Goal: Task Accomplishment & Management: Use online tool/utility

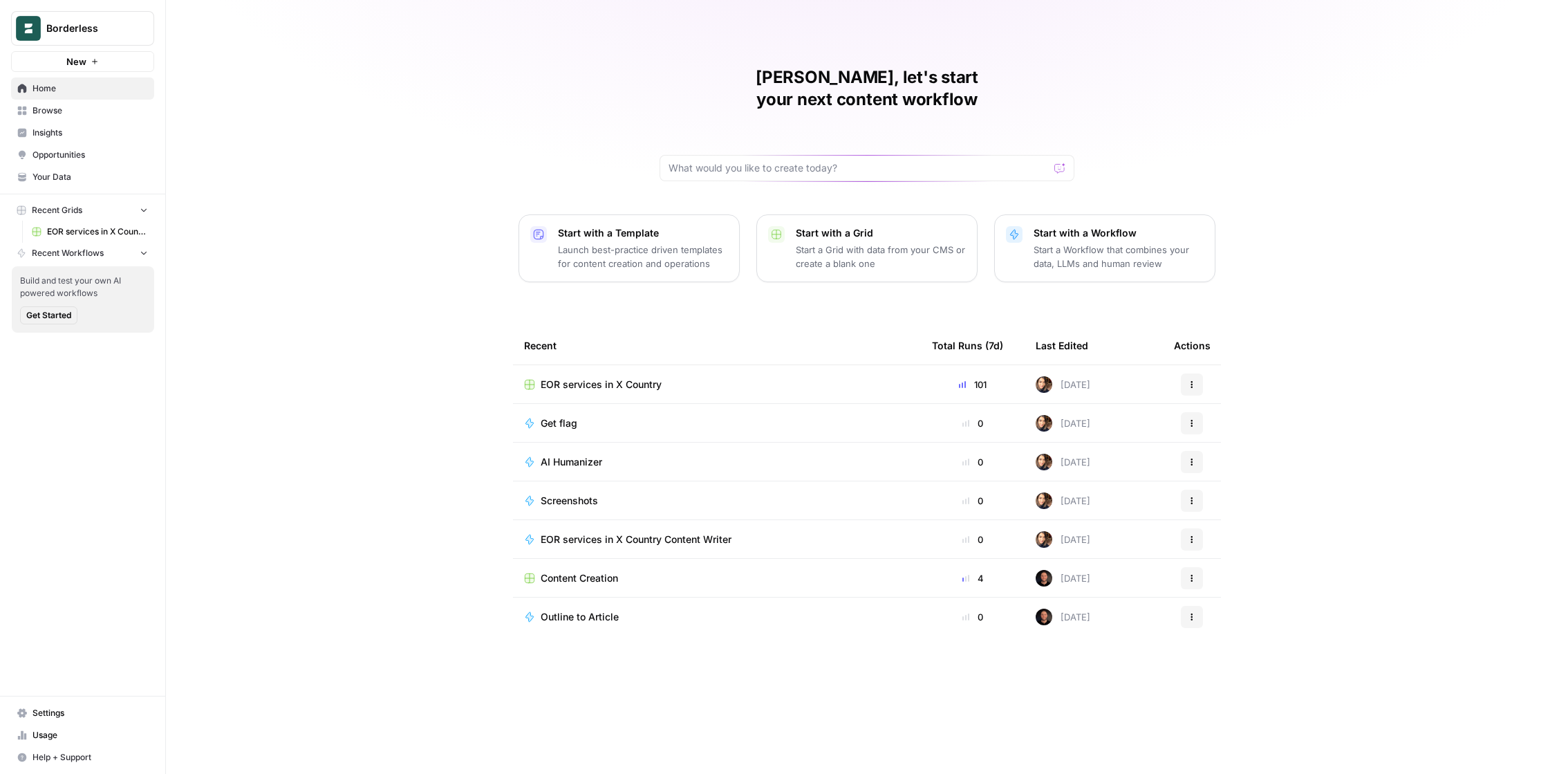
click at [24, 112] on icon at bounding box center [22, 111] width 9 height 9
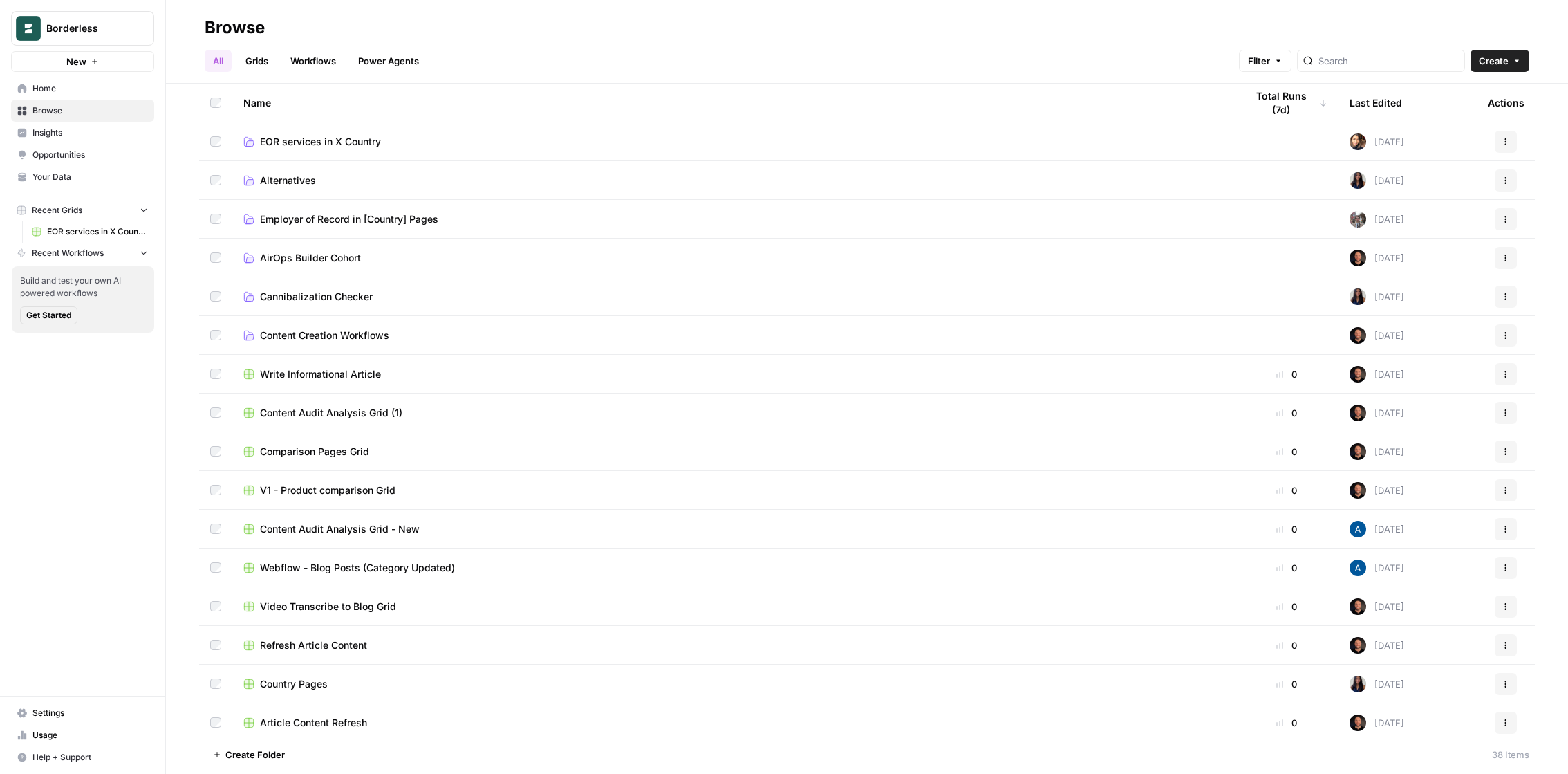
click at [301, 138] on span "EOR services in X Country" at bounding box center [320, 141] width 121 height 14
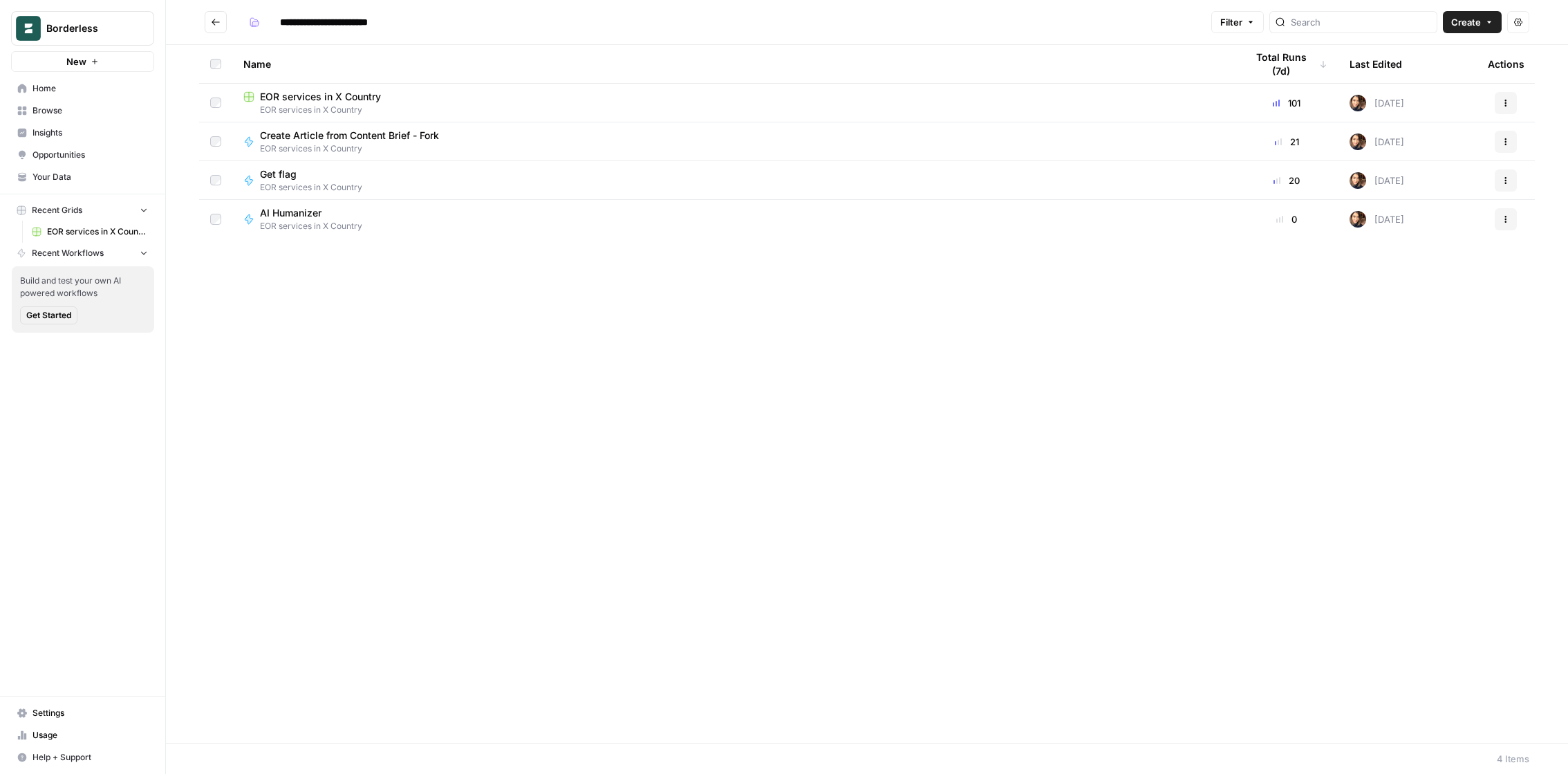
click at [401, 94] on div "EOR services in X Country" at bounding box center [733, 96] width 980 height 14
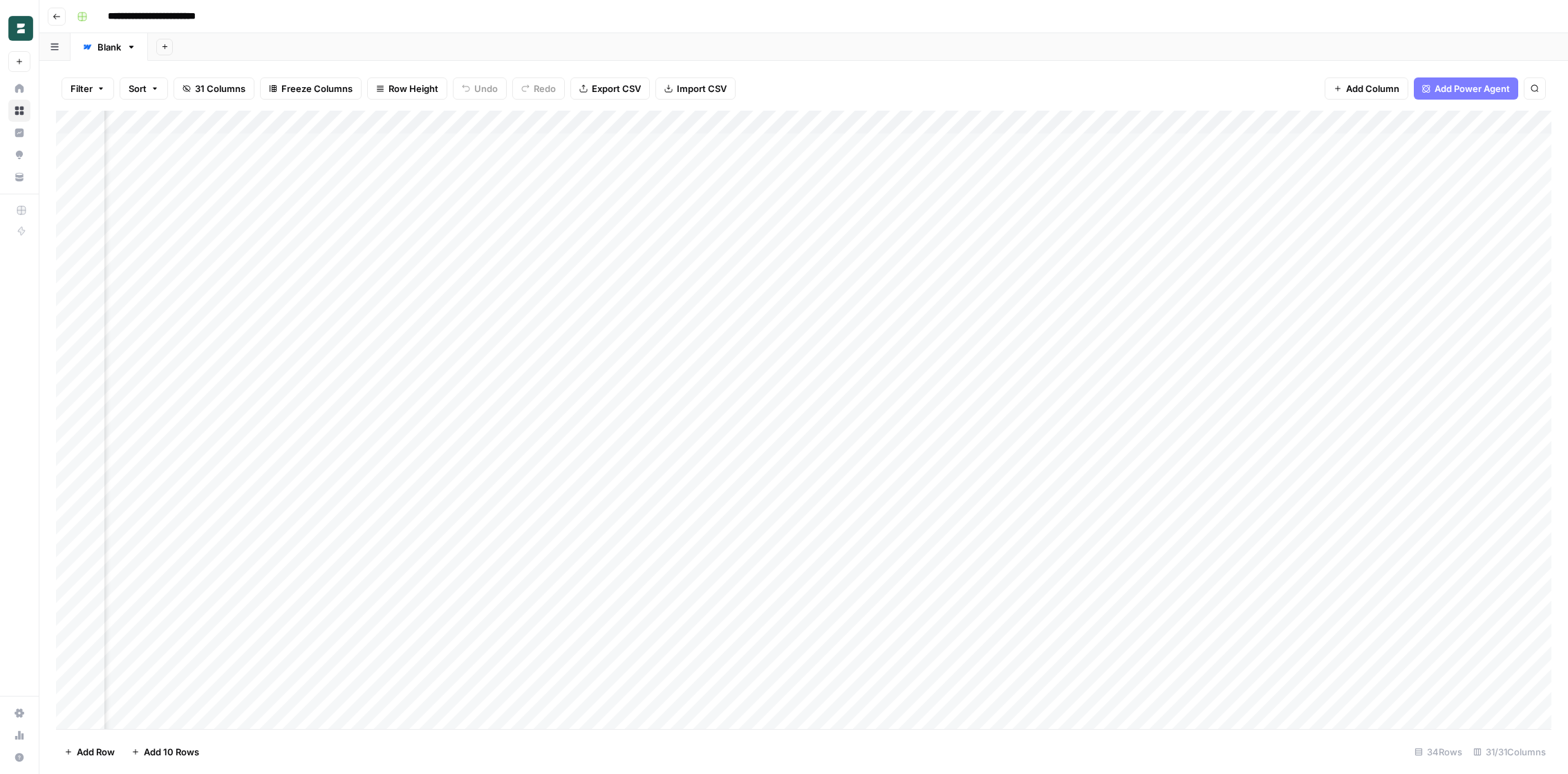
scroll to position [0, 1191]
click at [700, 83] on span "Import CSV" at bounding box center [701, 88] width 50 height 14
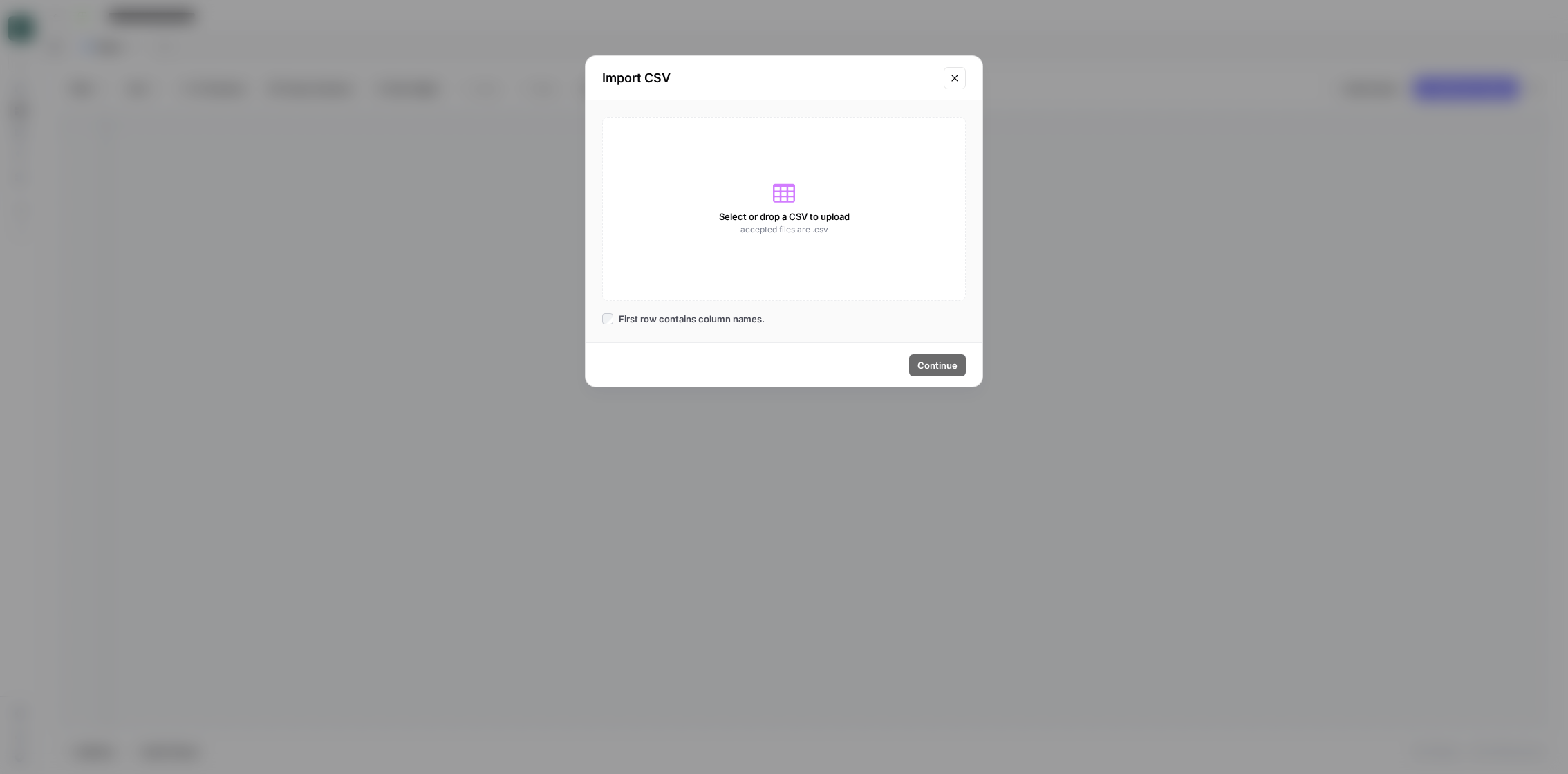
click at [955, 62] on div "Import CSV" at bounding box center [784, 78] width 397 height 44
click at [955, 67] on button "Close modal" at bounding box center [954, 78] width 22 height 22
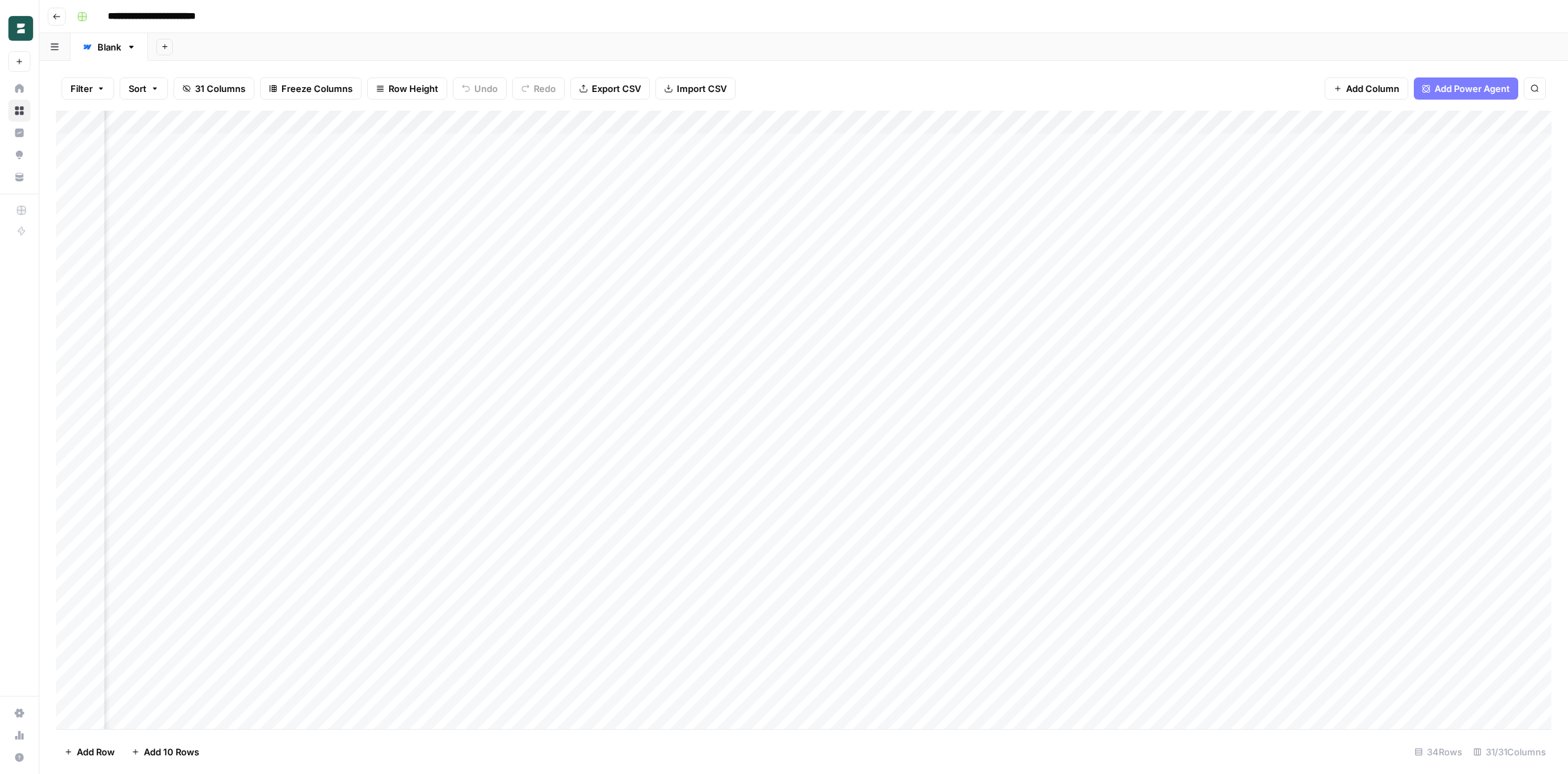
click at [691, 89] on span "Import CSV" at bounding box center [701, 88] width 50 height 14
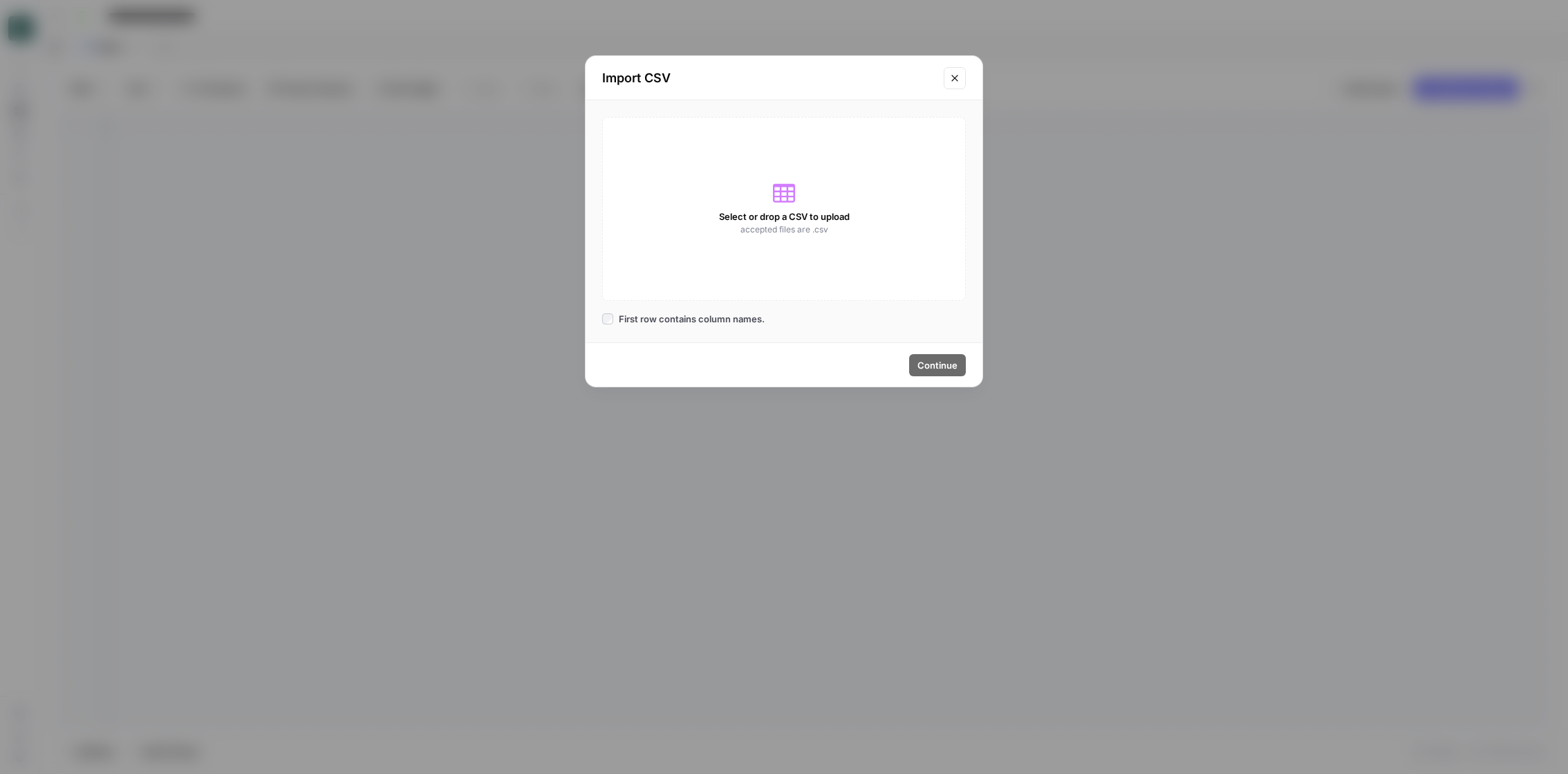
click at [951, 79] on icon "Close modal" at bounding box center [954, 78] width 11 height 11
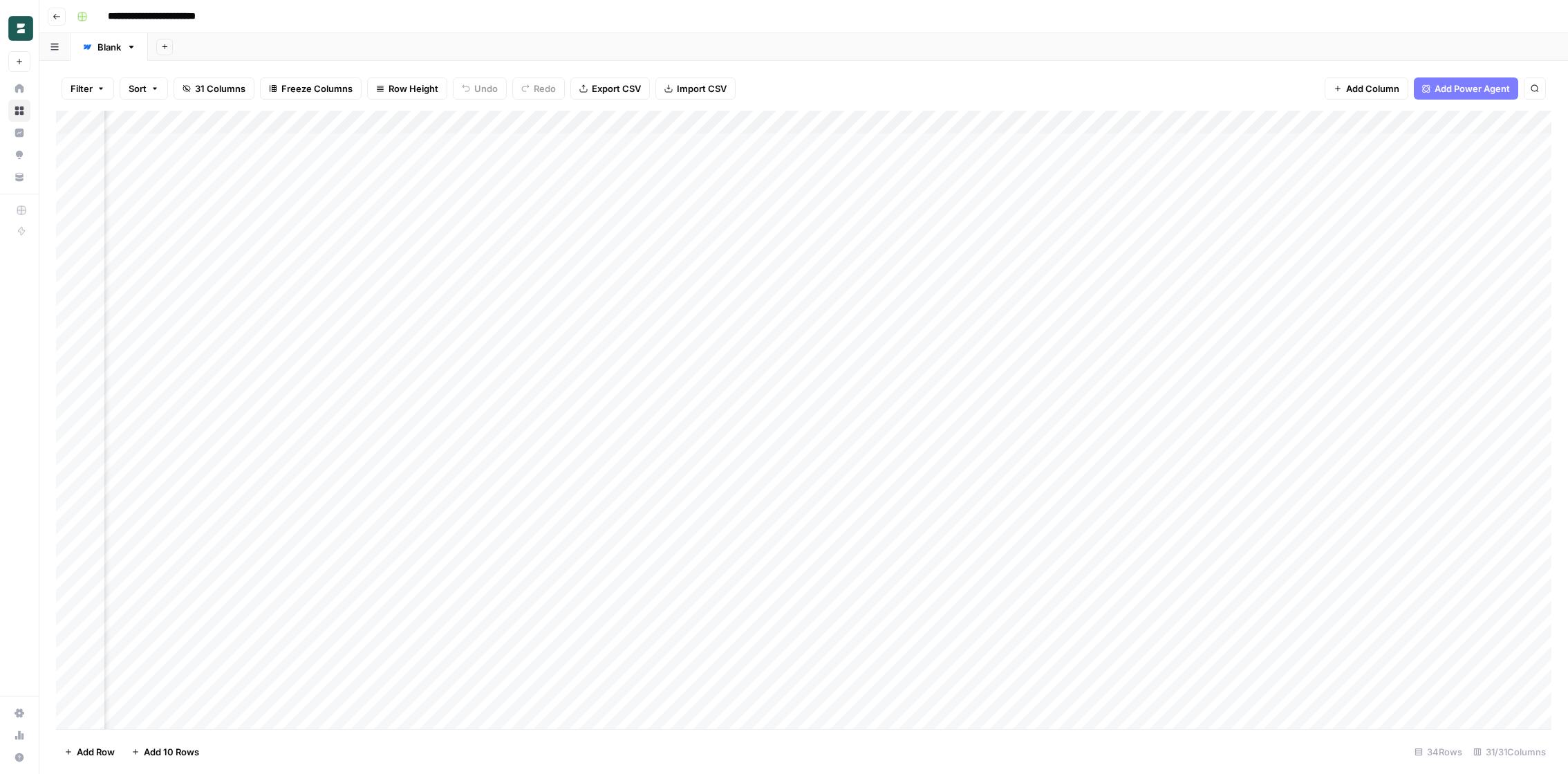
scroll to position [0, 68]
